Goal: Task Accomplishment & Management: Complete application form

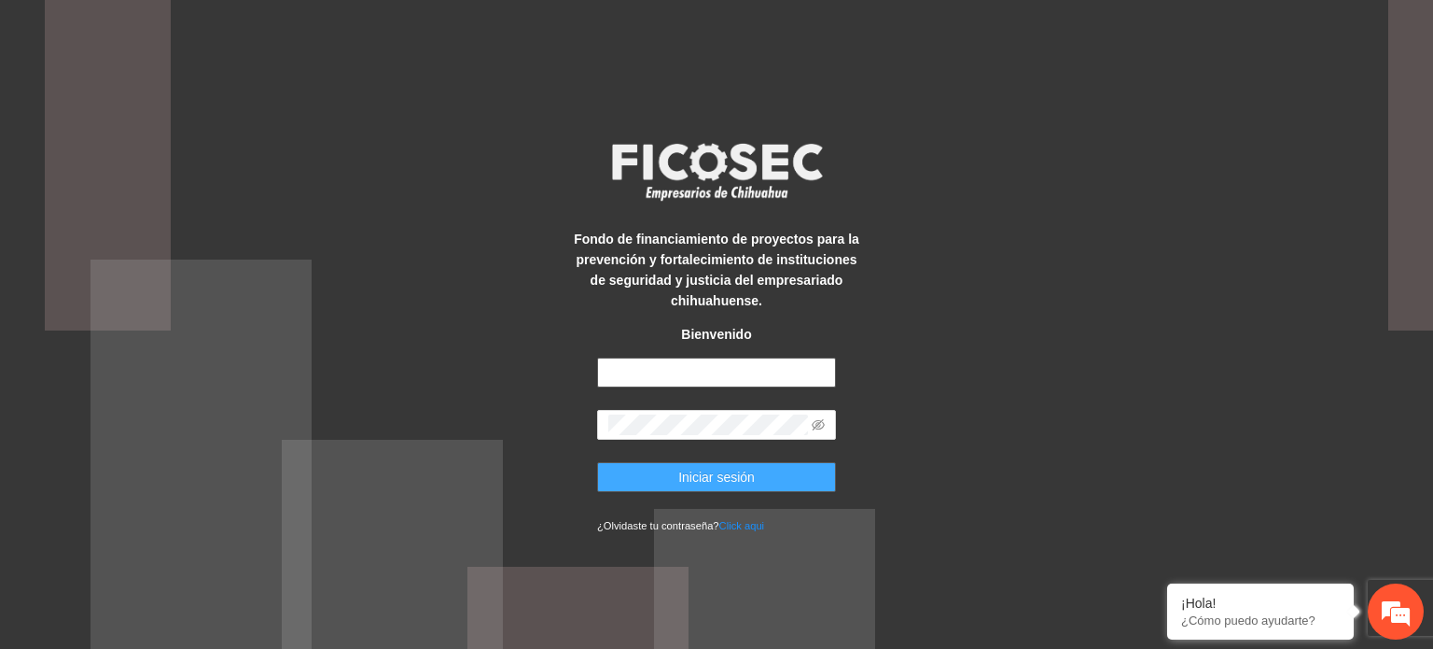
type input "**********"
click at [662, 484] on button "Iniciar sesión" at bounding box center [716, 477] width 239 height 30
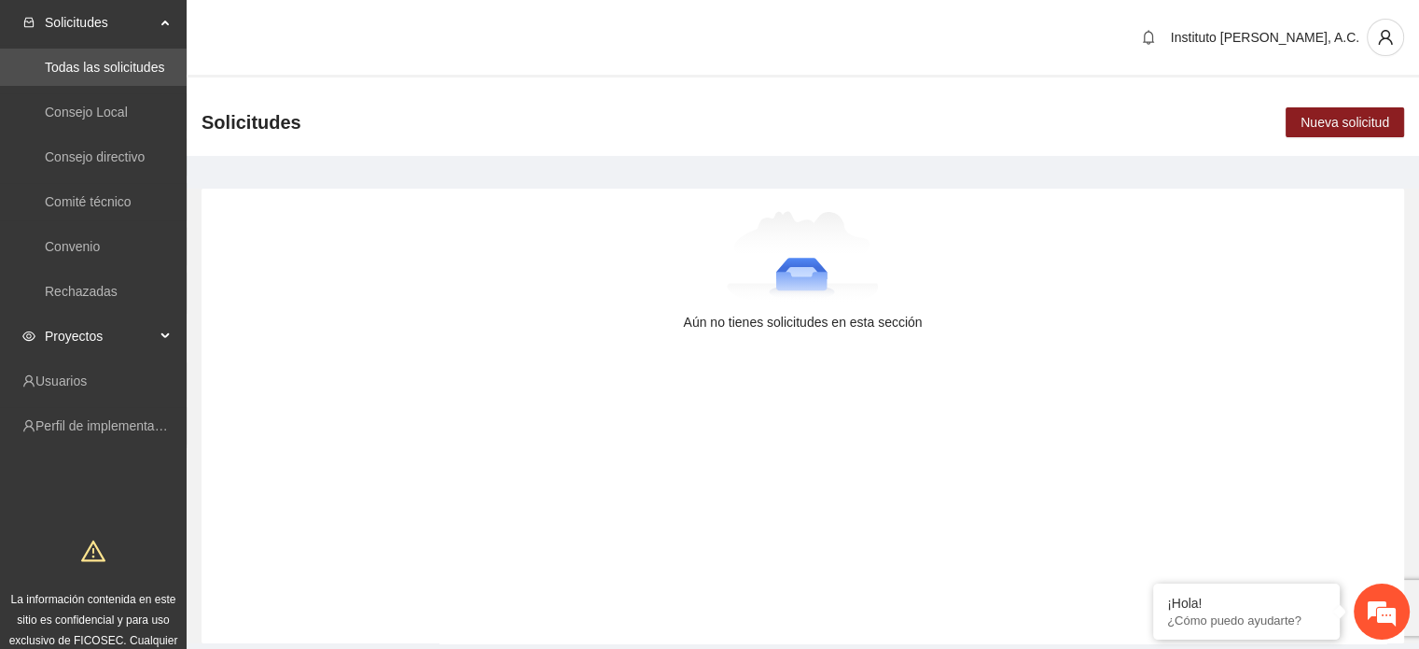
click at [107, 329] on span "Proyectos" at bounding box center [100, 335] width 110 height 37
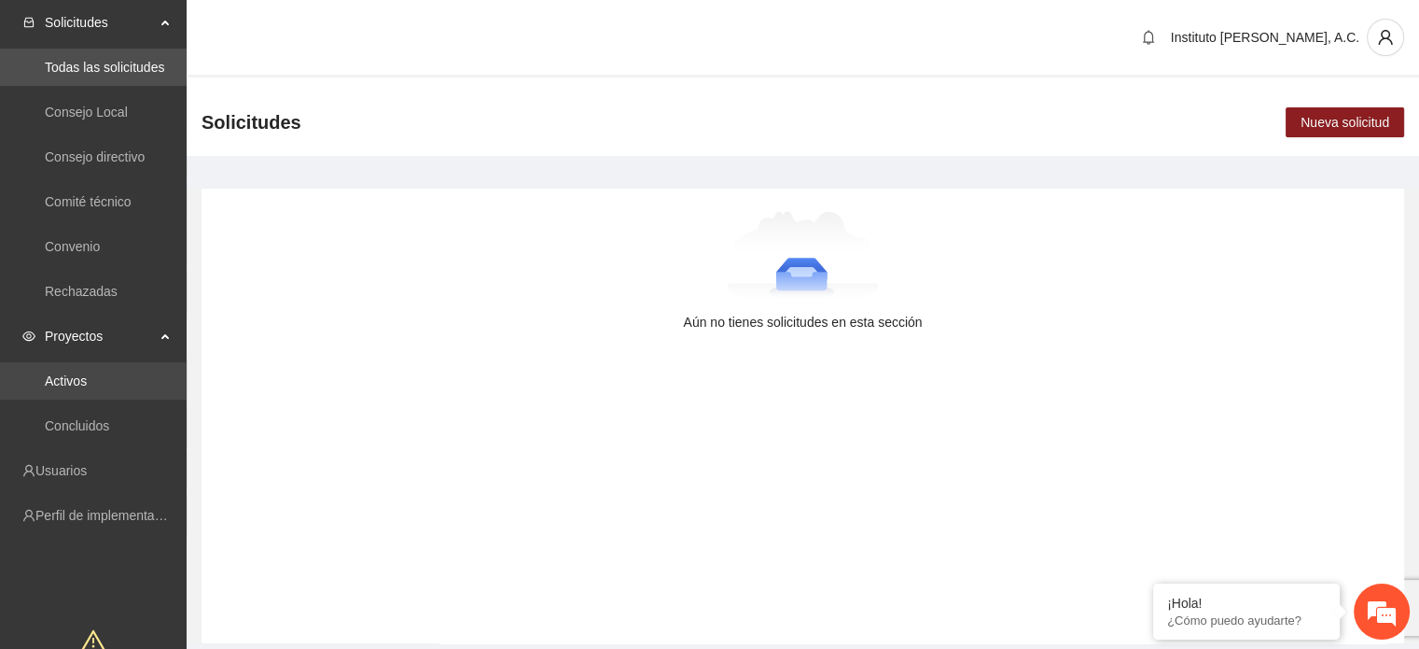
click at [87, 379] on link "Activos" at bounding box center [66, 380] width 42 height 15
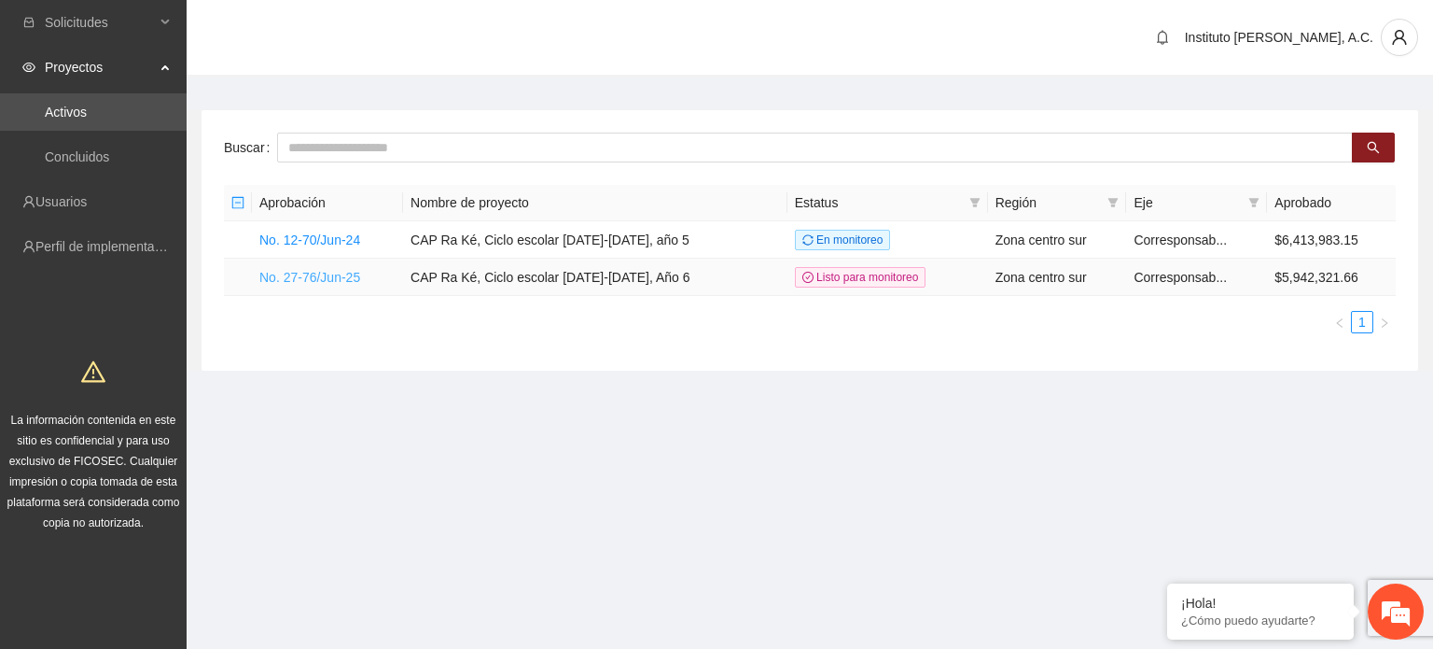
click at [286, 275] on link "No. 27-76/Jun-25" at bounding box center [309, 277] width 101 height 15
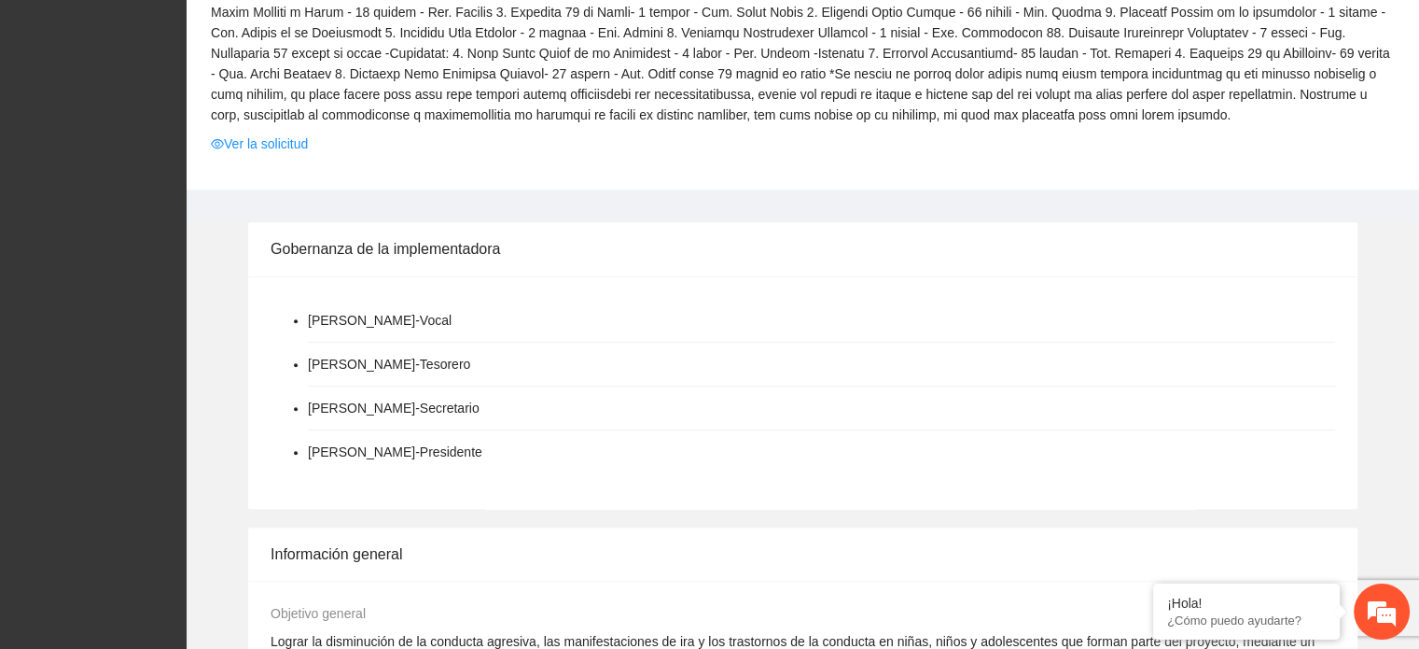
scroll to position [747, 0]
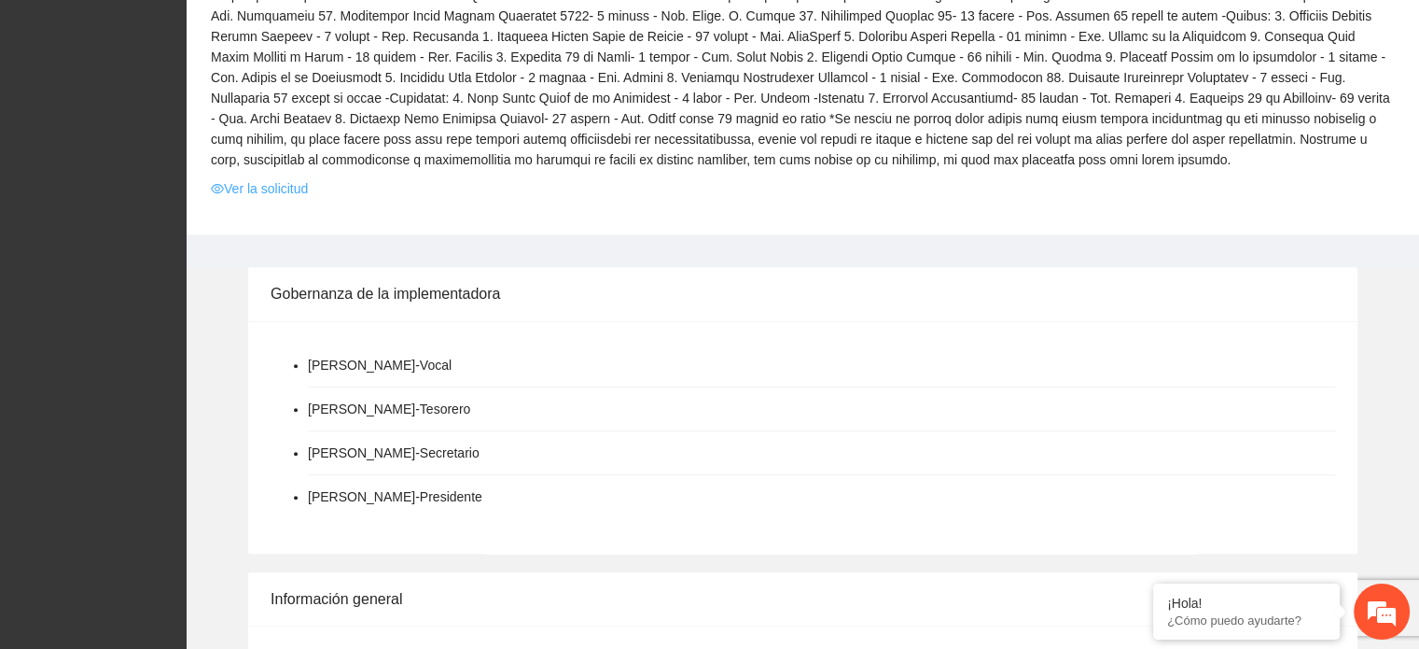
click at [286, 185] on link "Ver la solicitud" at bounding box center [259, 188] width 97 height 21
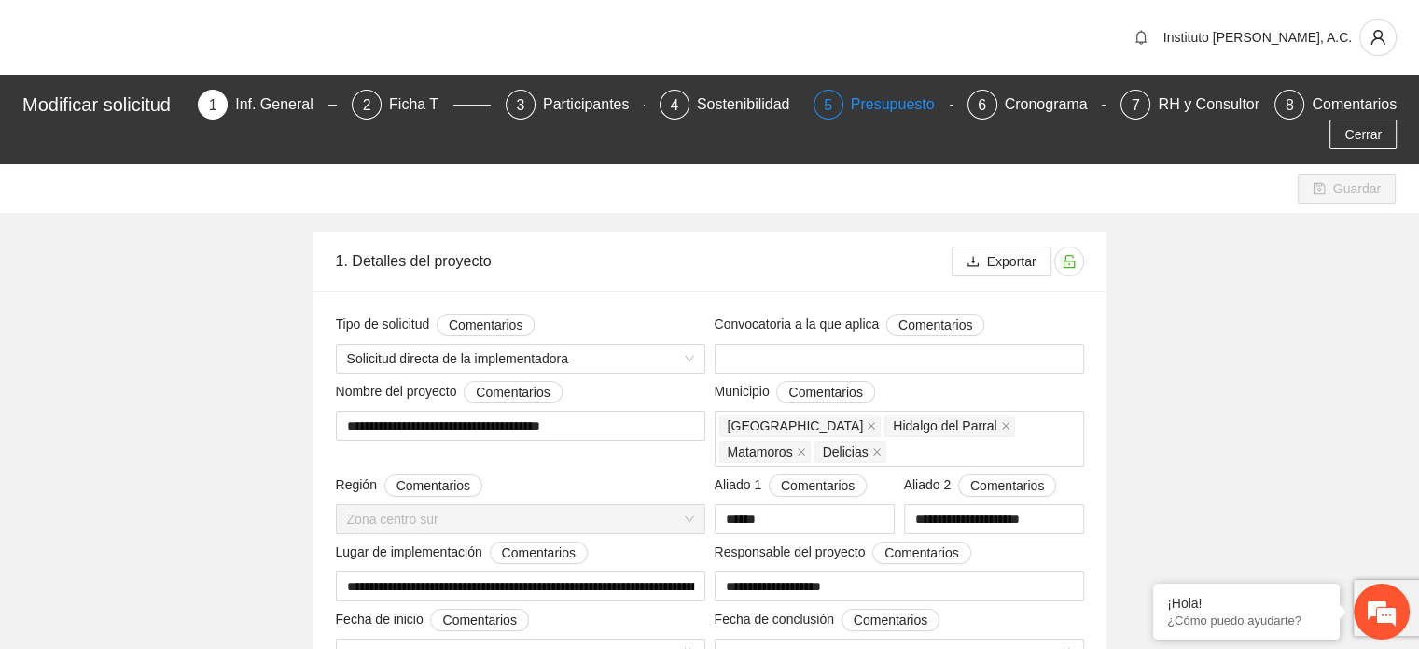
click at [903, 104] on div "Presupuesto" at bounding box center [900, 105] width 99 height 30
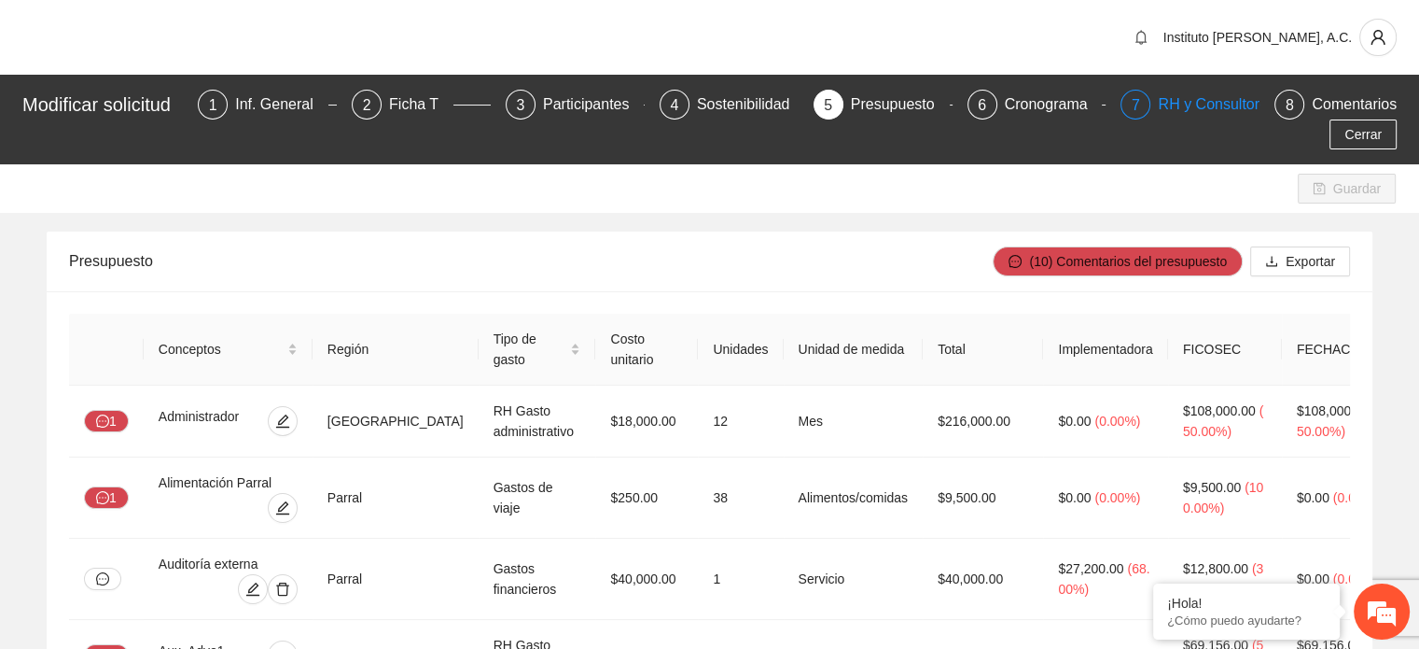
click at [1161, 106] on div "RH y Consultores" at bounding box center [1224, 105] width 132 height 30
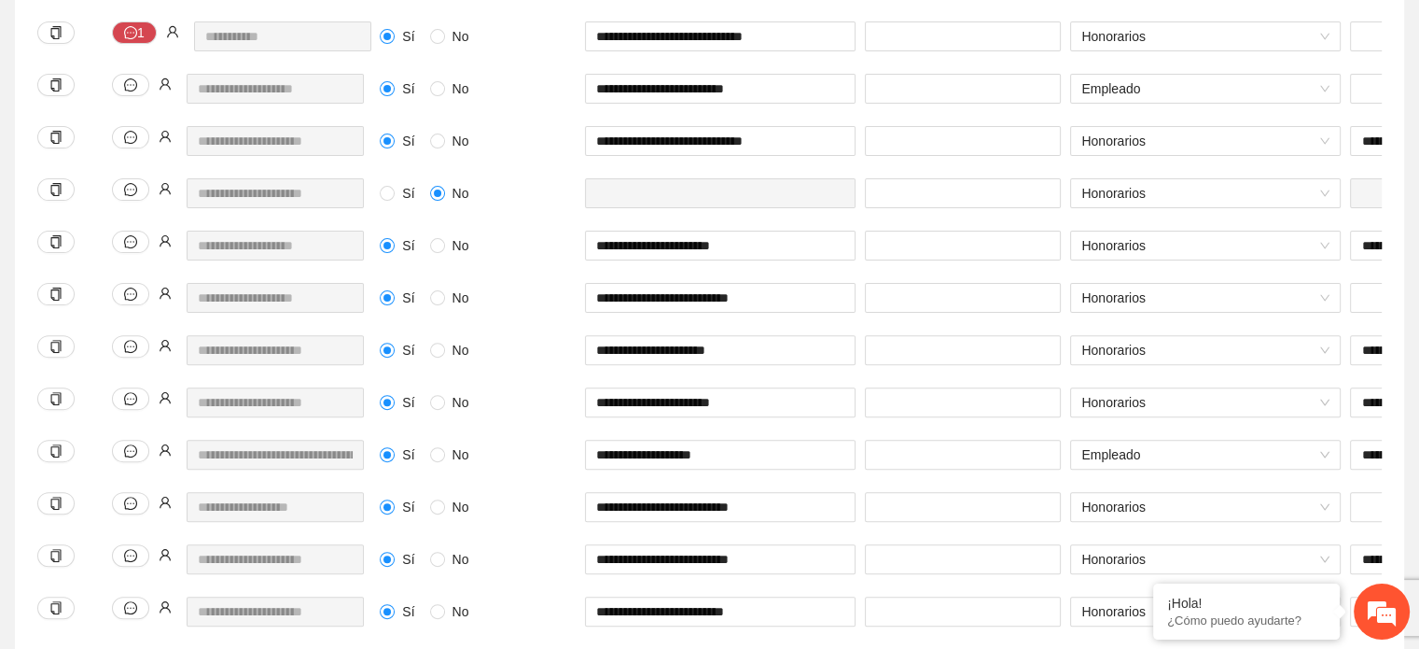
scroll to position [653, 0]
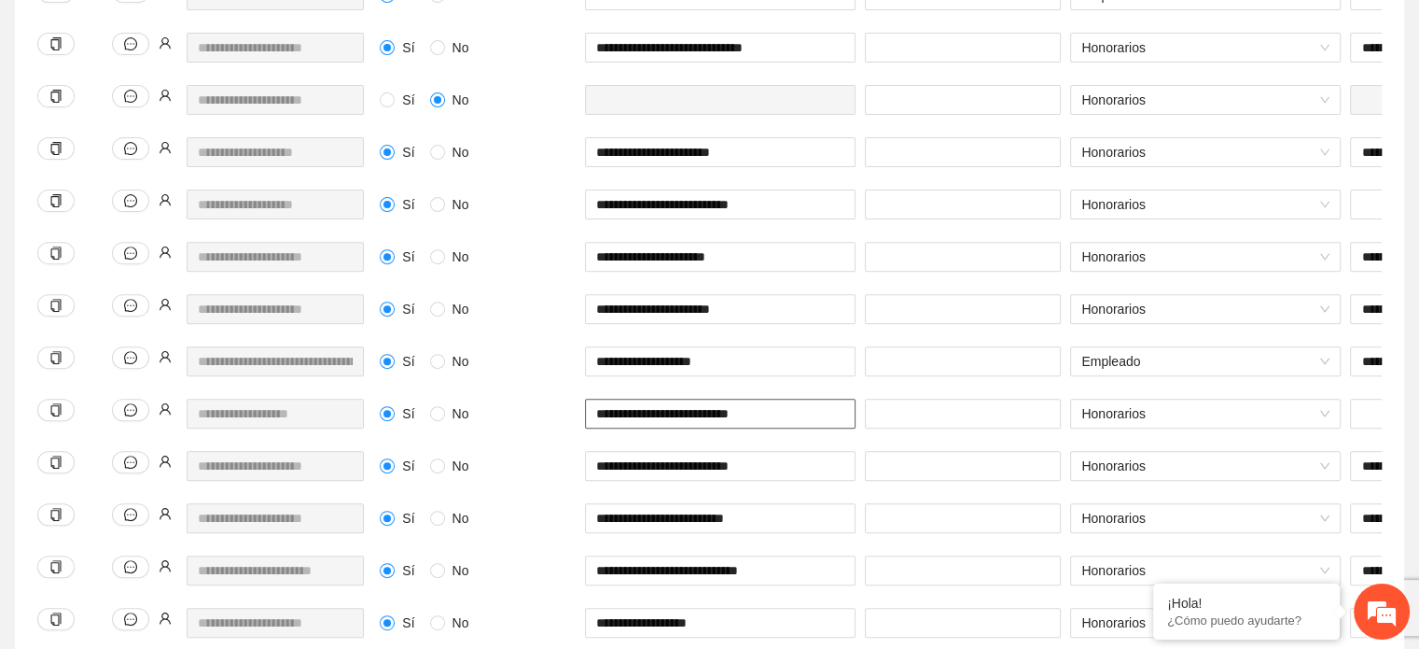
drag, startPoint x: 764, startPoint y: 384, endPoint x: 600, endPoint y: 380, distance: 164.3
click at [600, 398] on input "**********" at bounding box center [720, 413] width 271 height 30
